Goal: Information Seeking & Learning: Check status

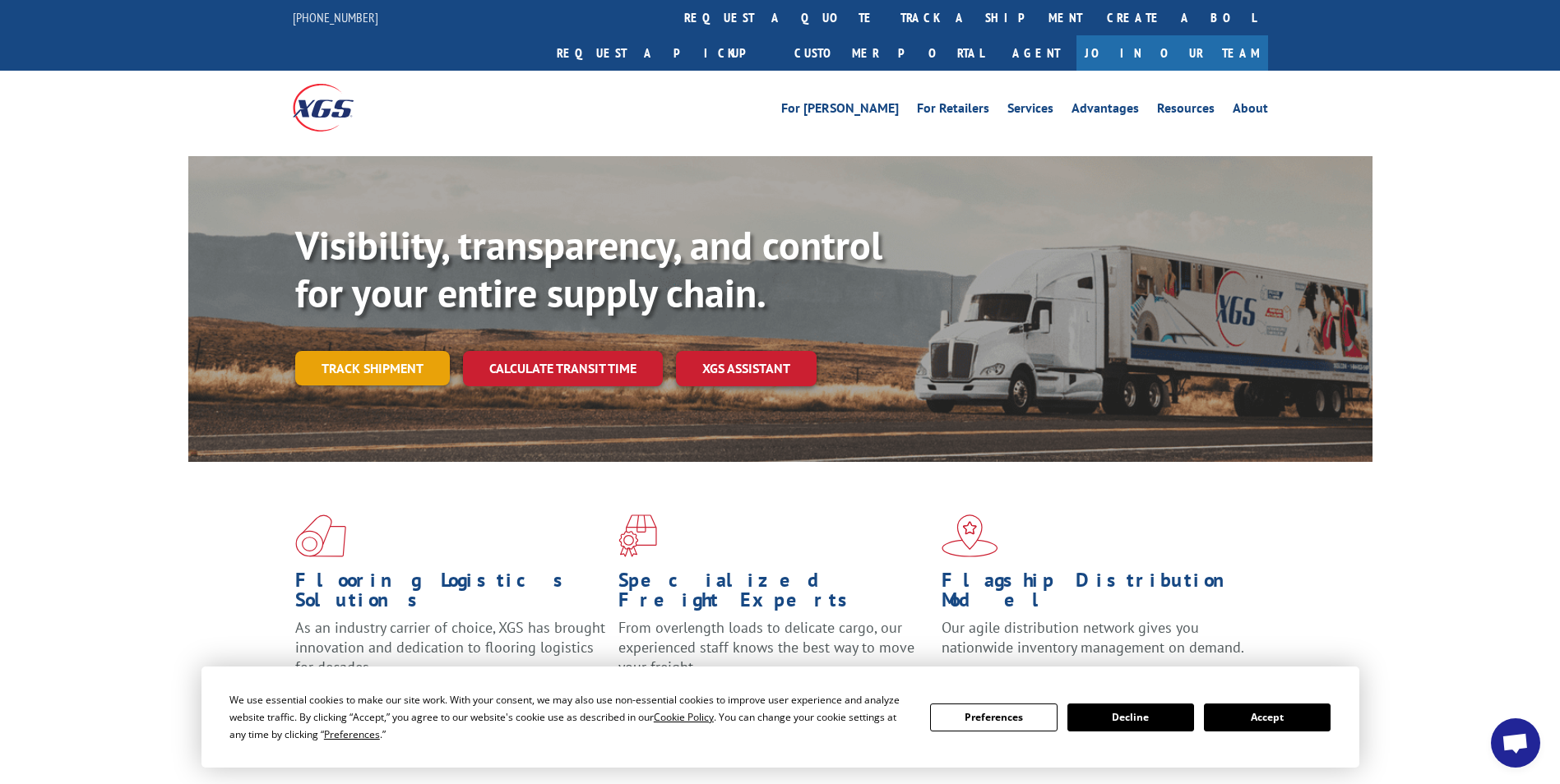
click at [405, 351] on link "Track shipment" at bounding box center [372, 368] width 154 height 35
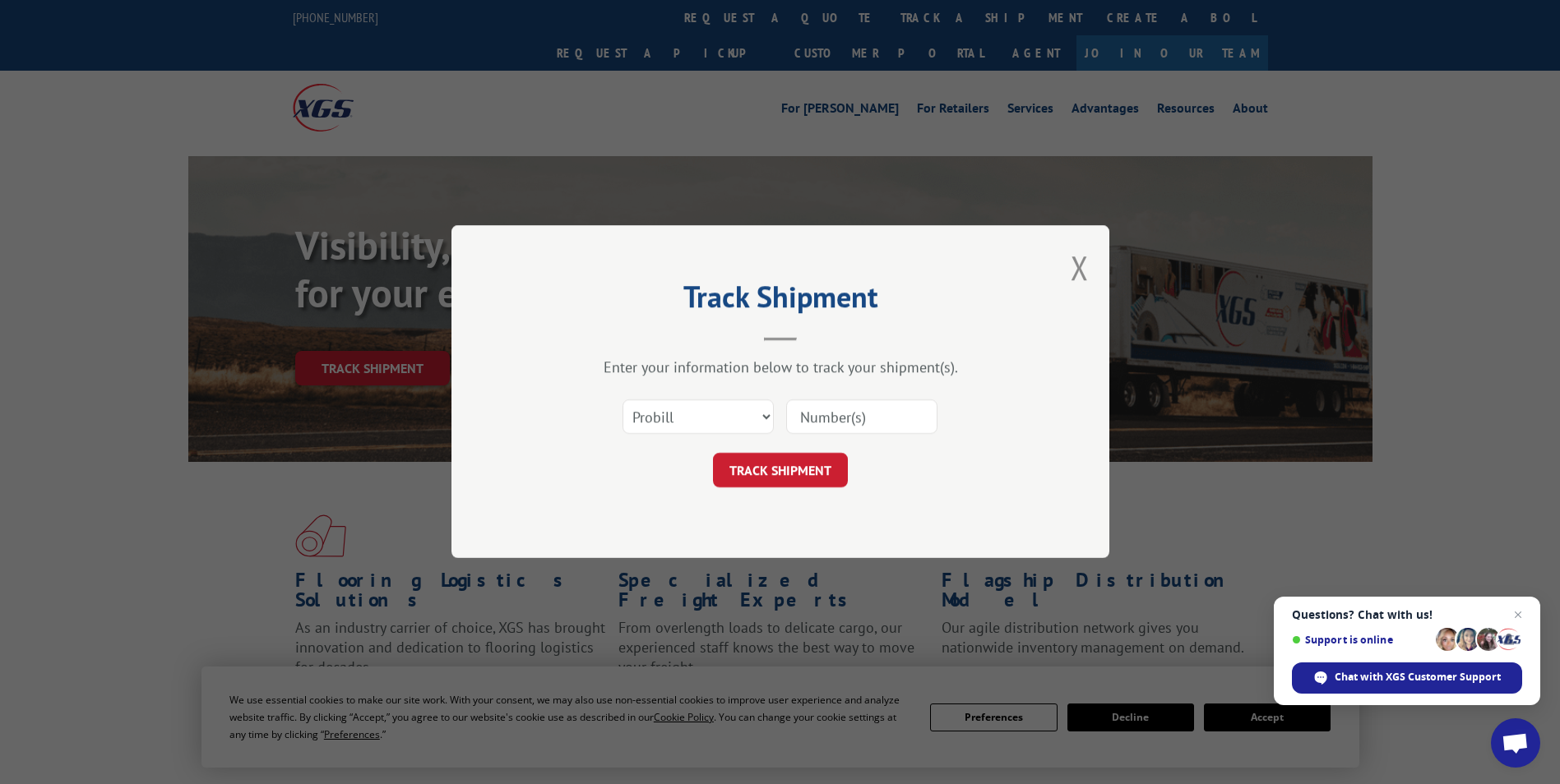
click at [825, 423] on input at bounding box center [862, 418] width 151 height 35
type input "17402907"
click button "TRACK SHIPMENT" at bounding box center [780, 472] width 135 height 35
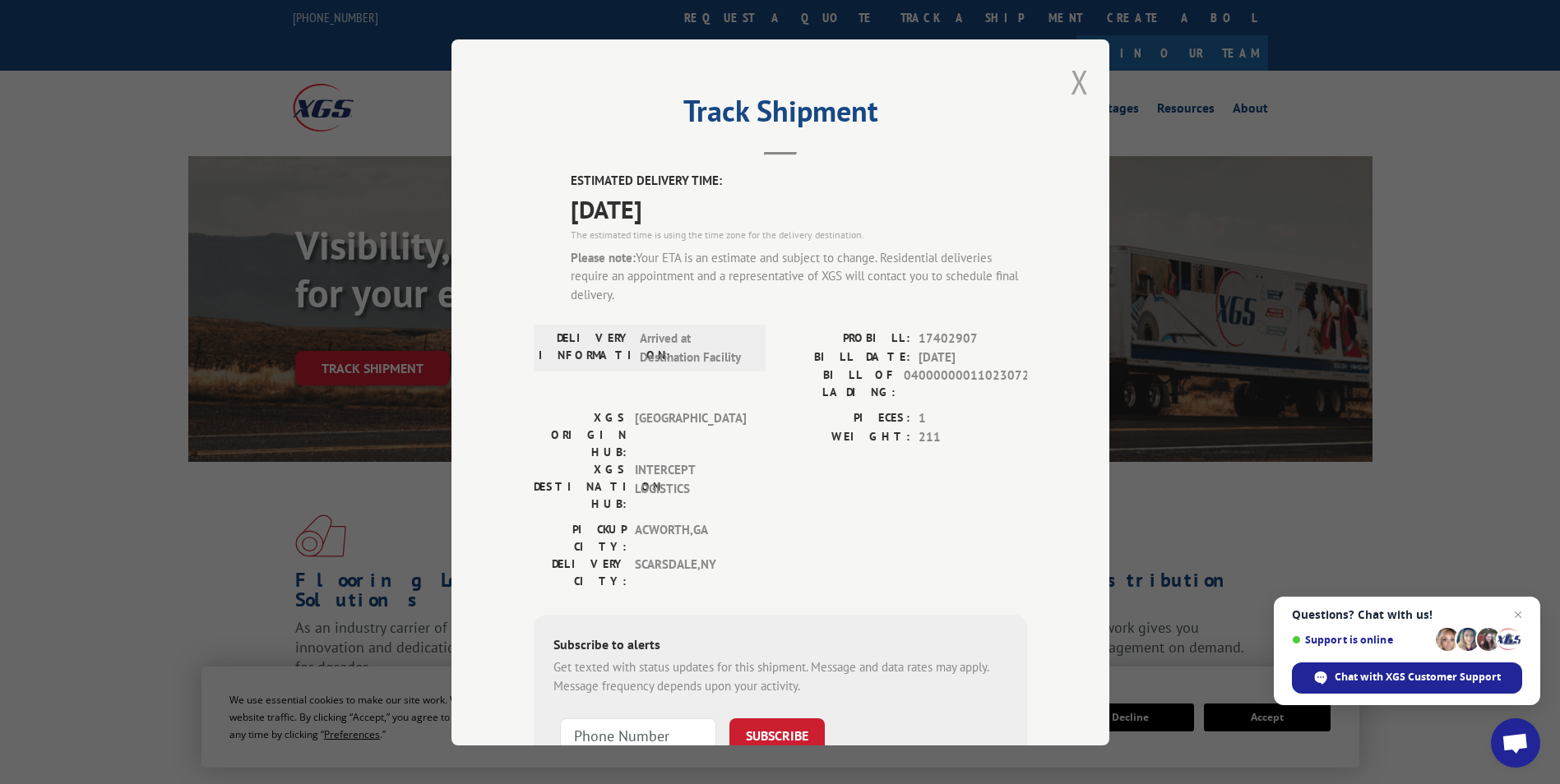
click at [1071, 92] on button "Close modal" at bounding box center [1080, 81] width 18 height 43
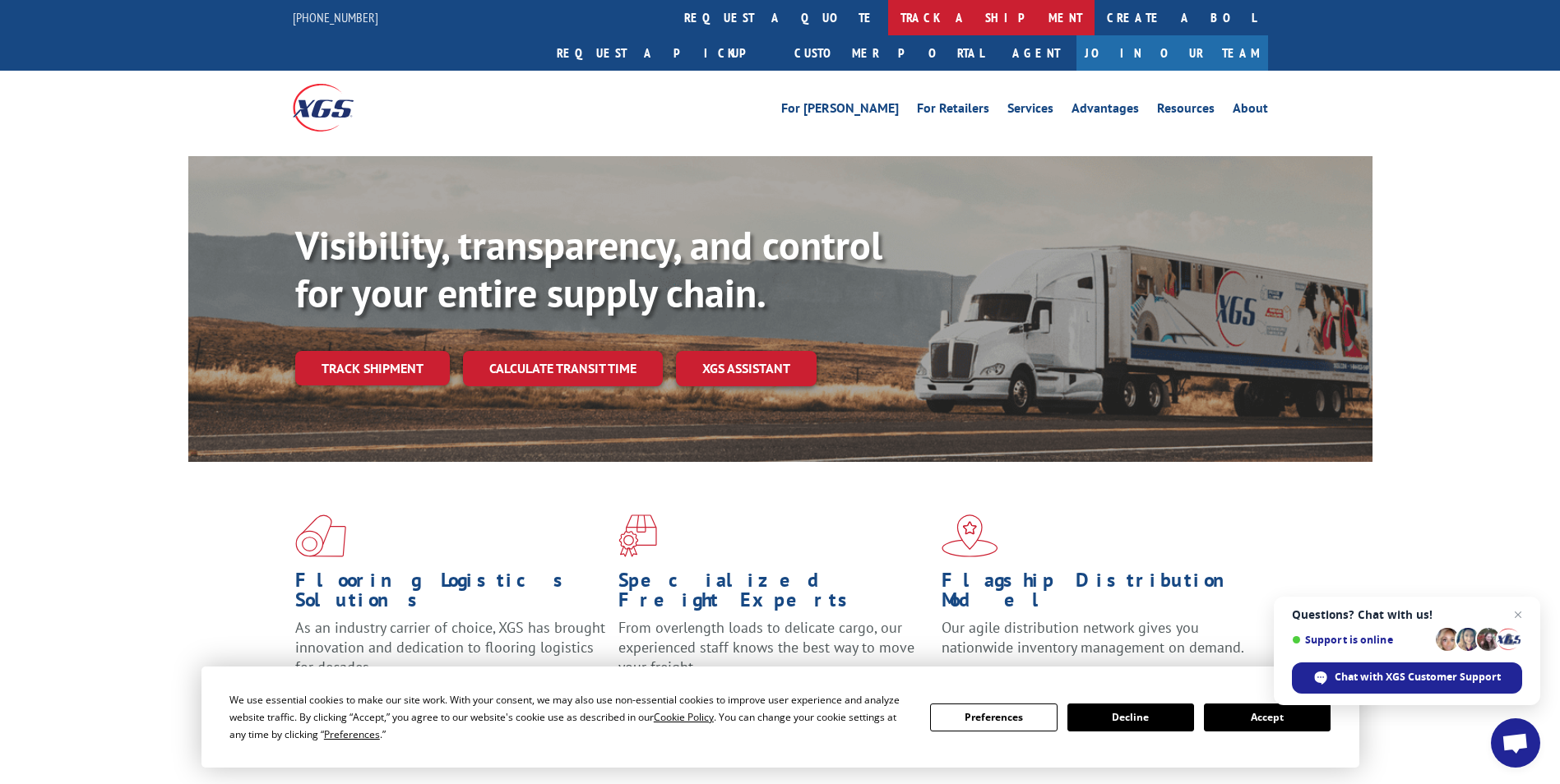
click at [889, 19] on link "track a shipment" at bounding box center [992, 17] width 206 height 36
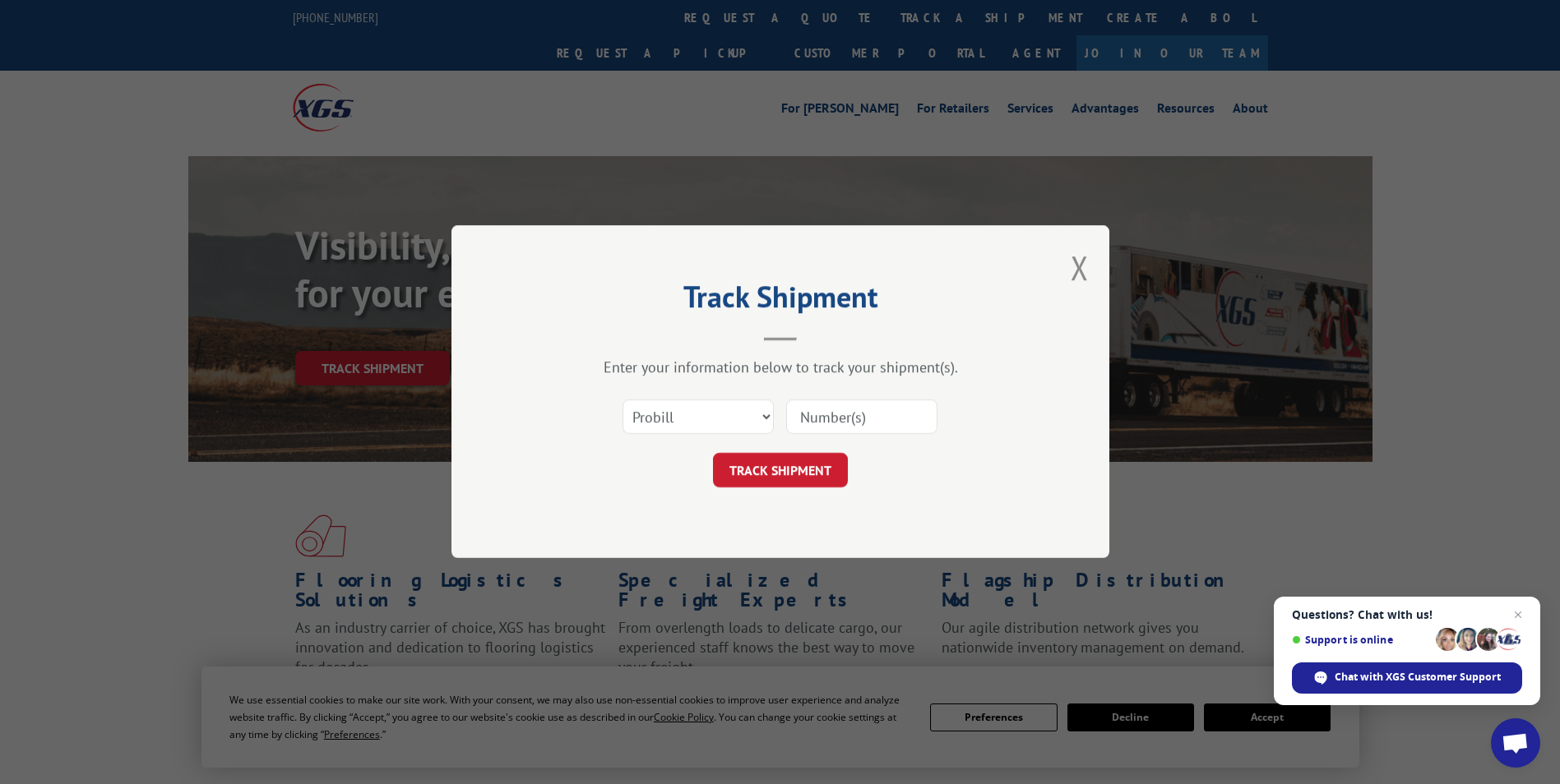
click at [806, 419] on input at bounding box center [862, 418] width 151 height 35
paste input "17402971"
type input "17402971"
click at [795, 476] on button "TRACK SHIPMENT" at bounding box center [780, 472] width 135 height 35
